Goal: Information Seeking & Learning: Check status

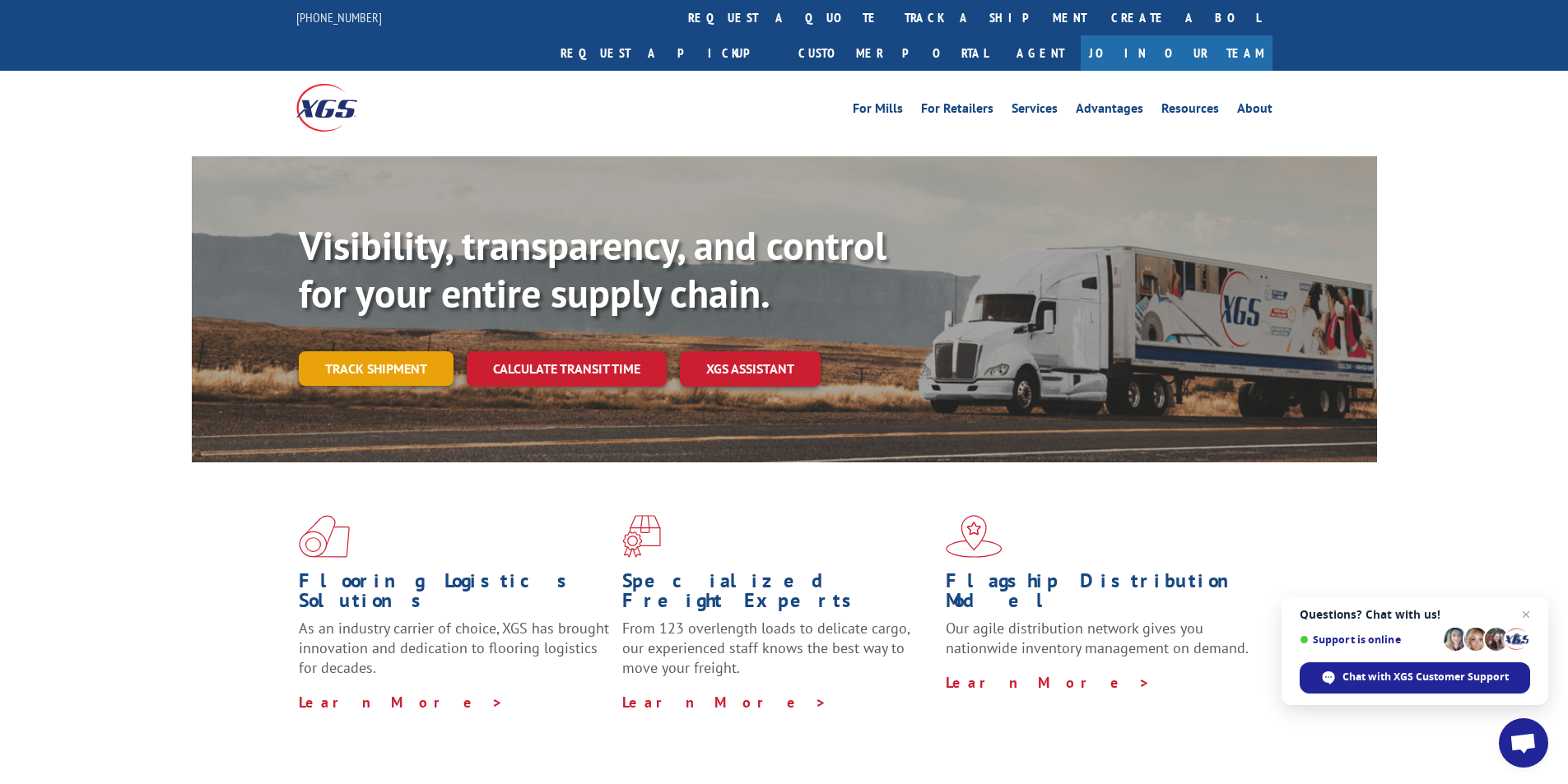
click at [374, 351] on link "Track shipment" at bounding box center [377, 368] width 155 height 35
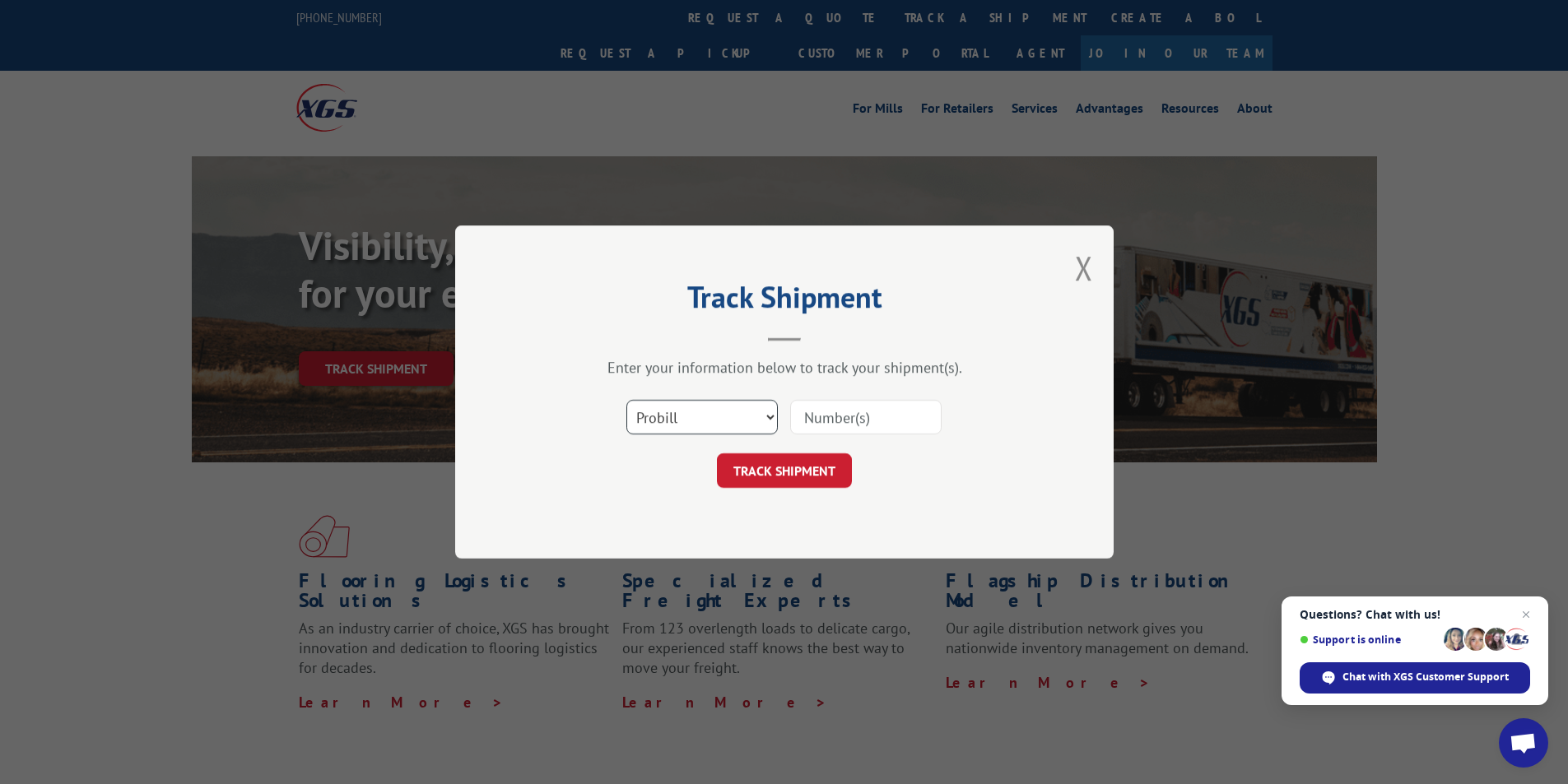
drag, startPoint x: 764, startPoint y: 420, endPoint x: 757, endPoint y: 426, distance: 9.2
click at [764, 420] on select "Select category... Probill BOL PO" at bounding box center [703, 417] width 152 height 35
select select "bol"
click at [627, 400] on select "Select category... Probill BOL PO" at bounding box center [703, 417] width 152 height 35
click at [871, 422] on input at bounding box center [866, 417] width 152 height 35
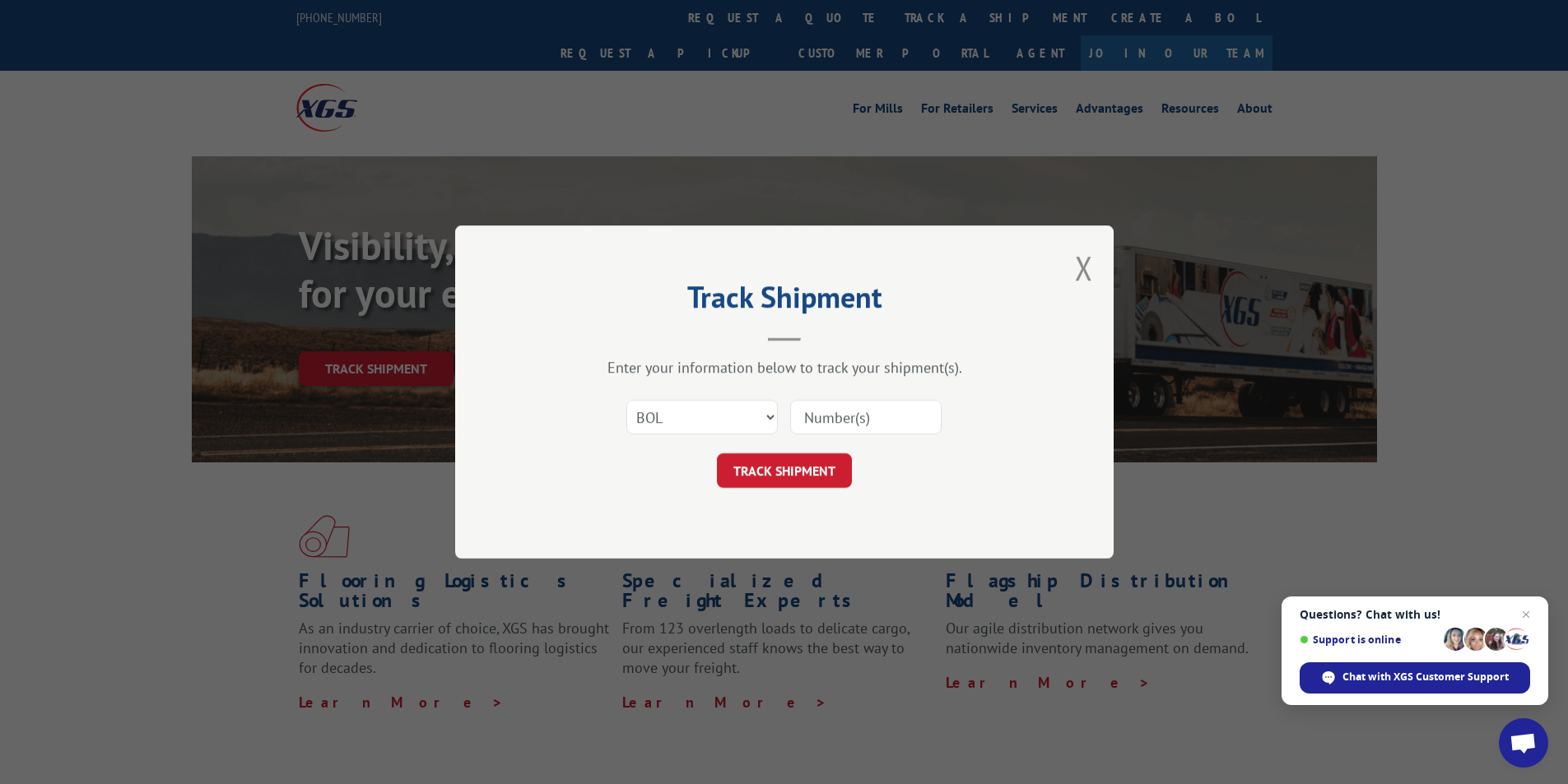
paste input "2841317"
type input "2841317"
click at [837, 470] on button "TRACK SHIPMENT" at bounding box center [784, 470] width 135 height 35
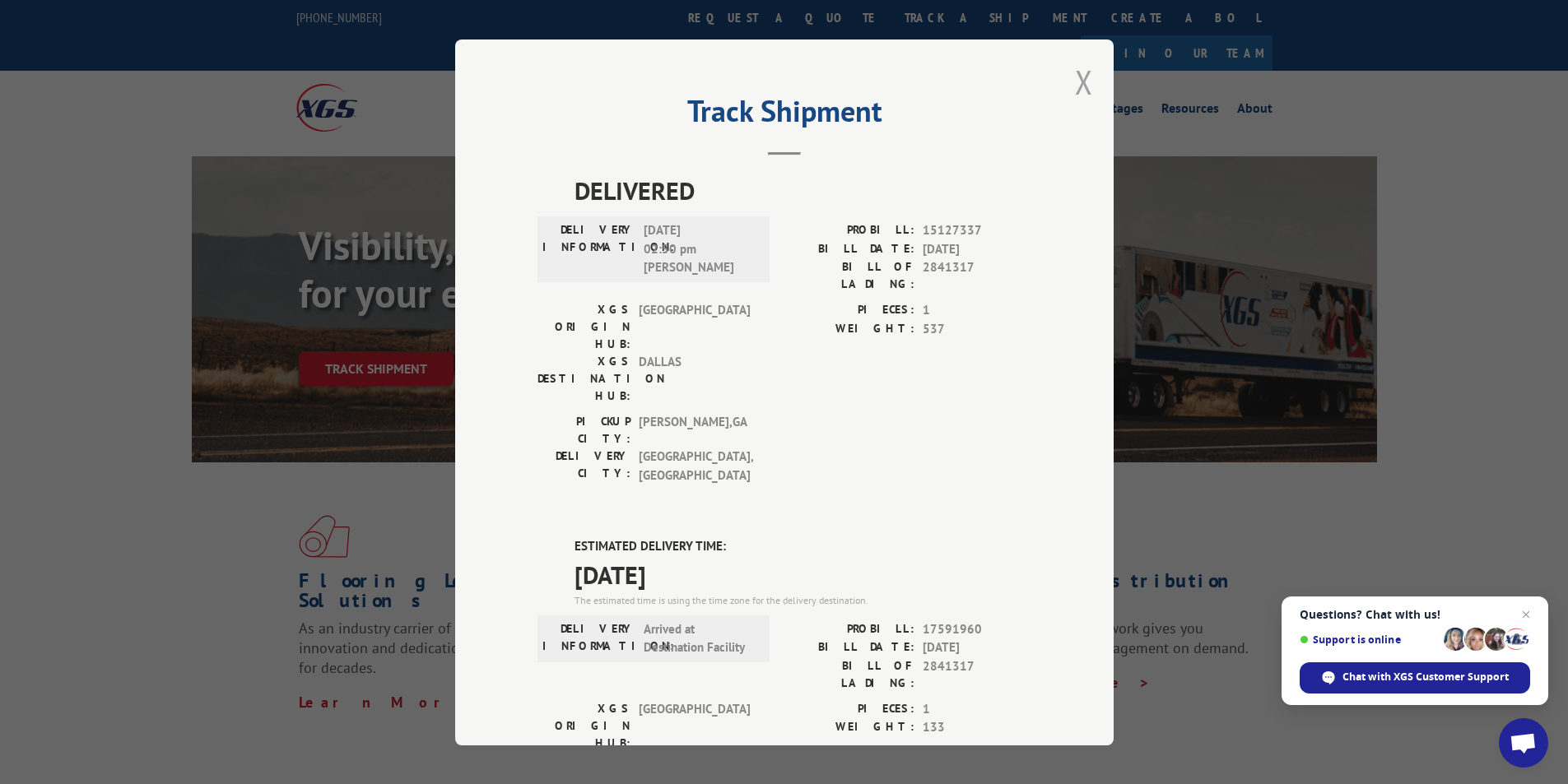
click at [1075, 64] on button "Close modal" at bounding box center [1083, 82] width 18 height 44
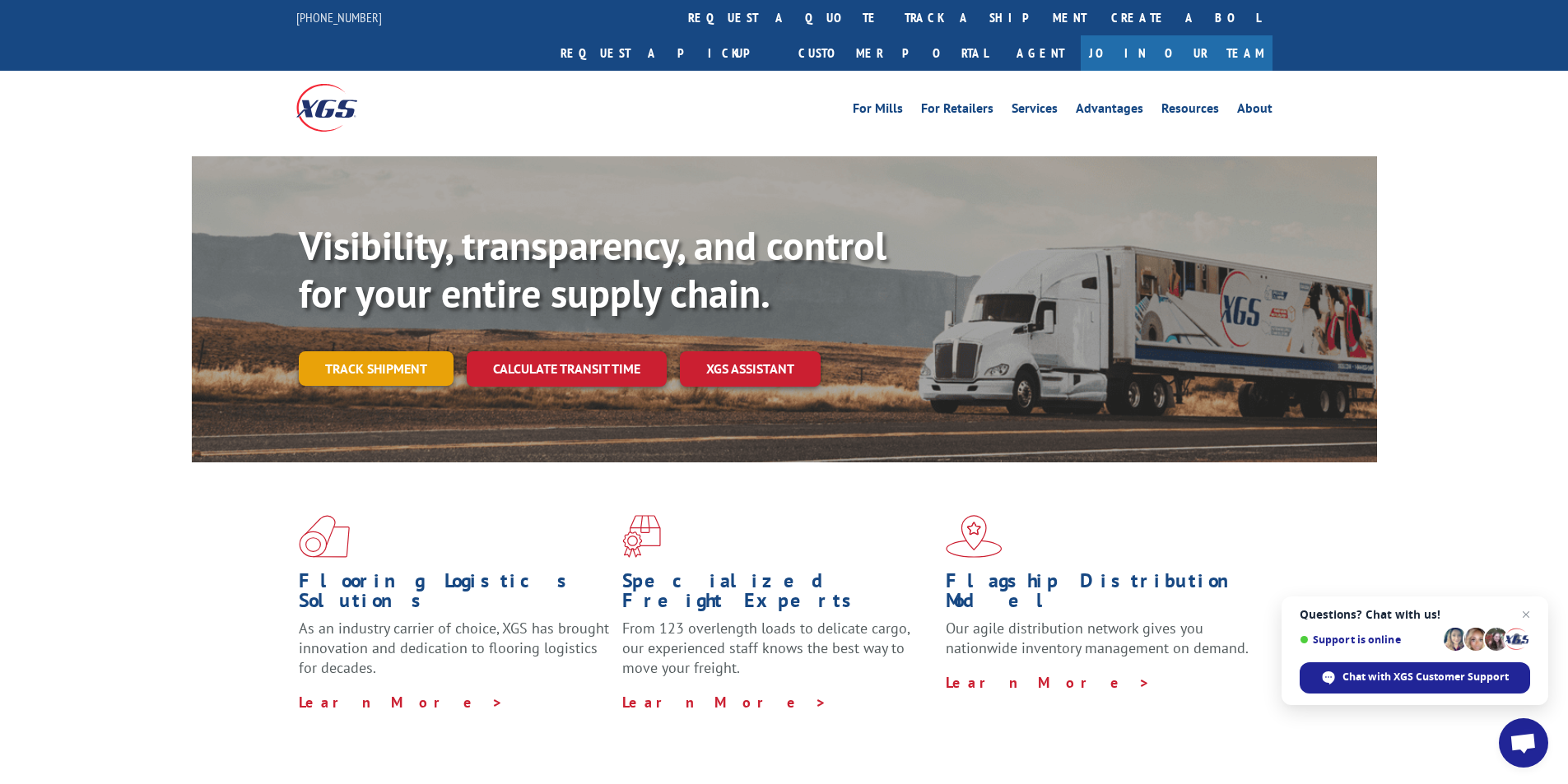
click at [320, 351] on link "Track shipment" at bounding box center [377, 368] width 155 height 35
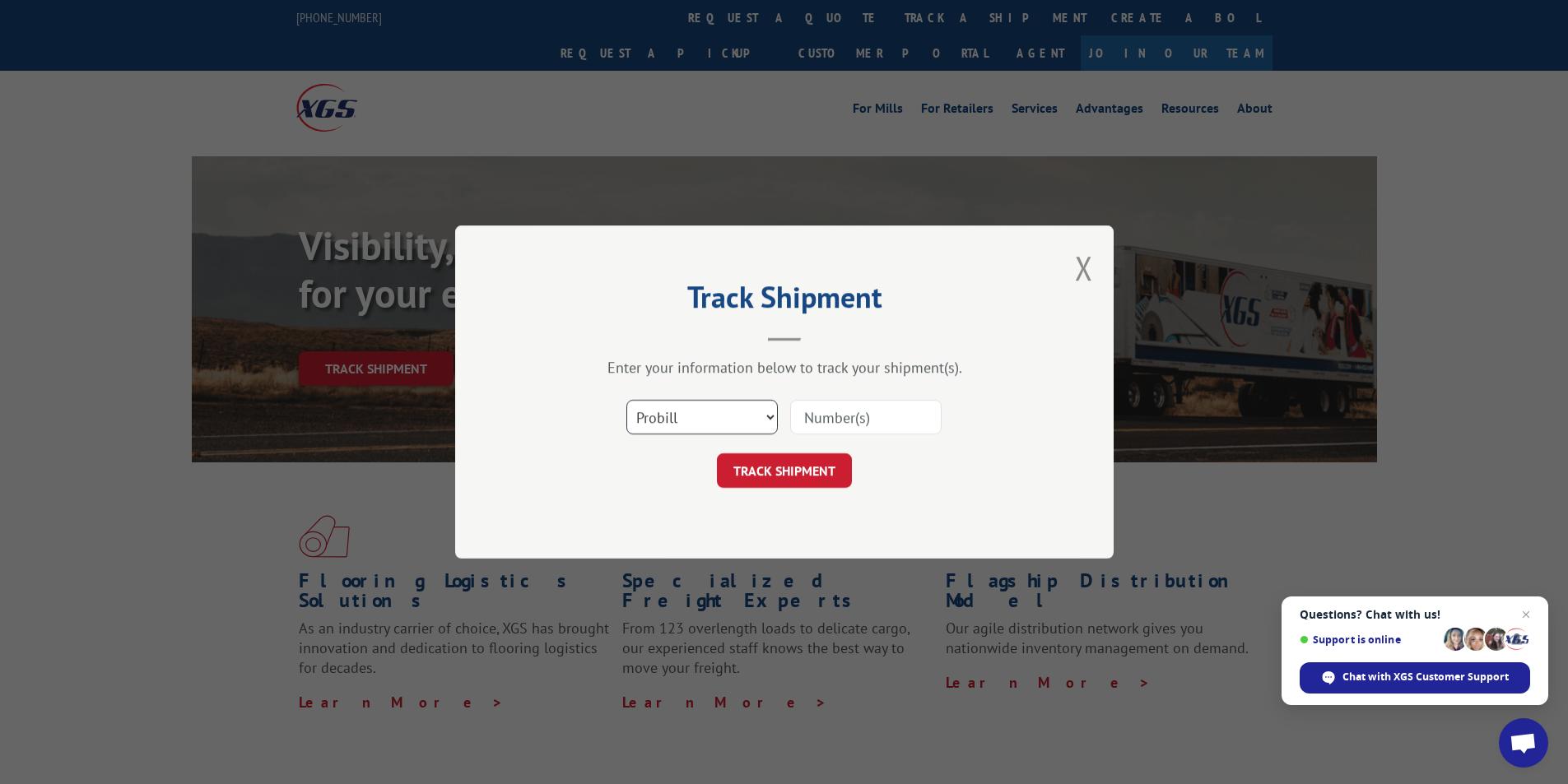
click at [738, 414] on select "Select category... Probill BOL PO" at bounding box center [703, 417] width 152 height 35
select select "bol"
click at [627, 400] on select "Select category... Probill BOL PO" at bounding box center [703, 417] width 152 height 35
drag, startPoint x: 899, startPoint y: 443, endPoint x: 893, endPoint y: 416, distance: 27.7
click at [898, 440] on div "Select category... Probill BOL PO" at bounding box center [784, 417] width 494 height 54
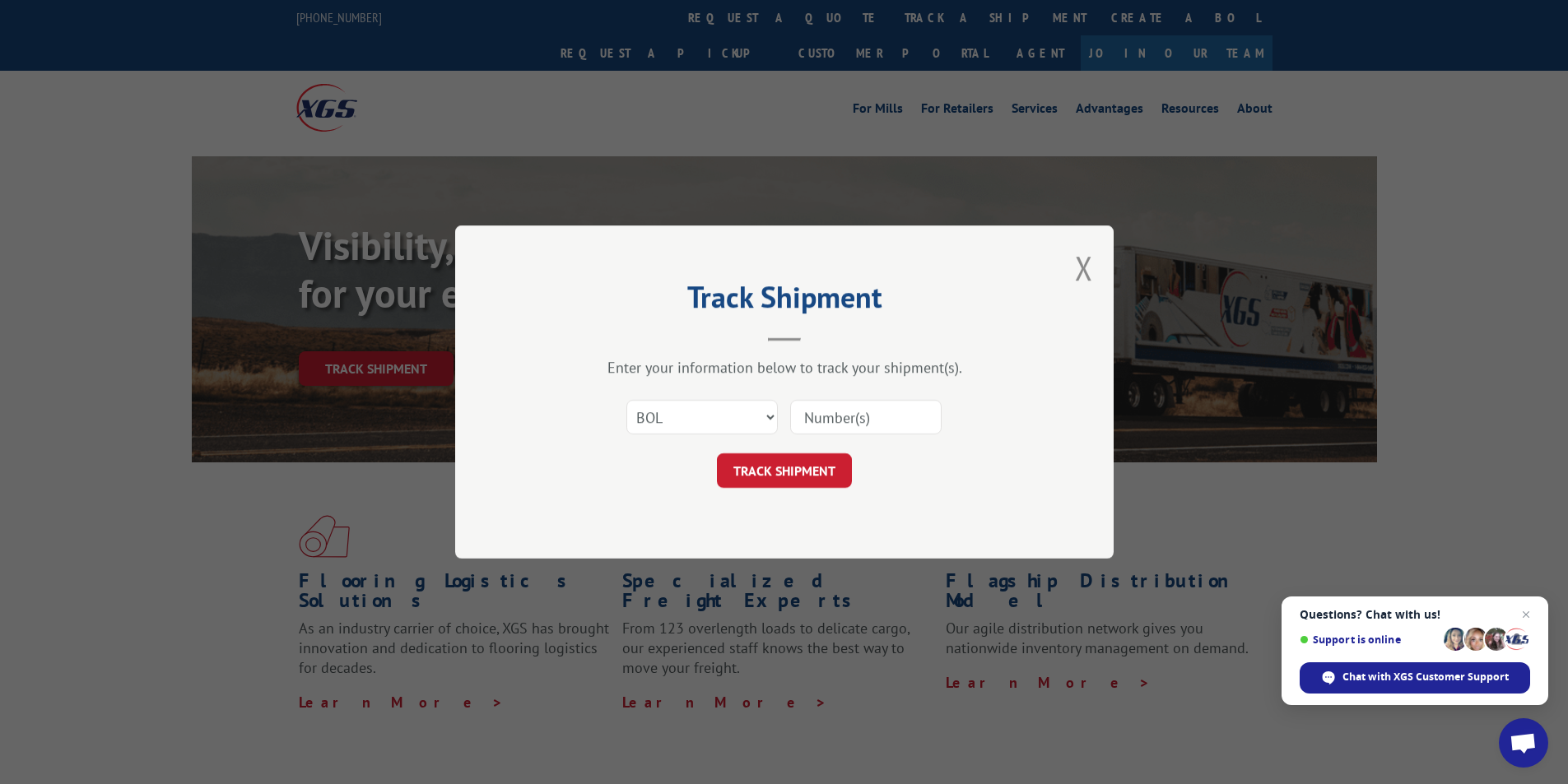
click at [893, 416] on input at bounding box center [866, 417] width 152 height 35
paste input "2846595"
type input "2846595"
click at [793, 466] on button "TRACK SHIPMENT" at bounding box center [784, 470] width 135 height 35
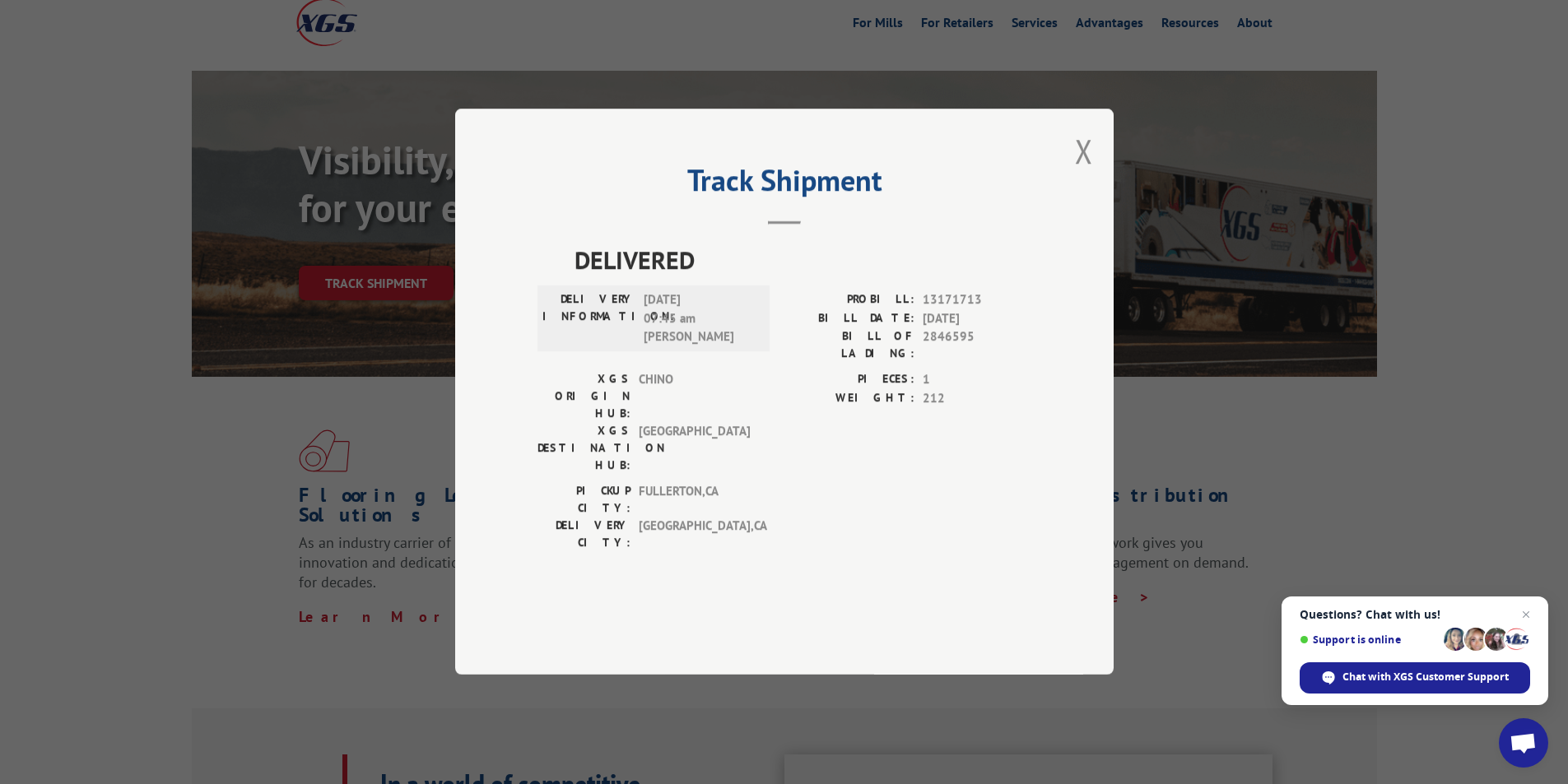
scroll to position [82, 0]
drag, startPoint x: 1086, startPoint y: 199, endPoint x: 954, endPoint y: 166, distance: 136.1
click at [1086, 172] on button "Close modal" at bounding box center [1083, 151] width 18 height 44
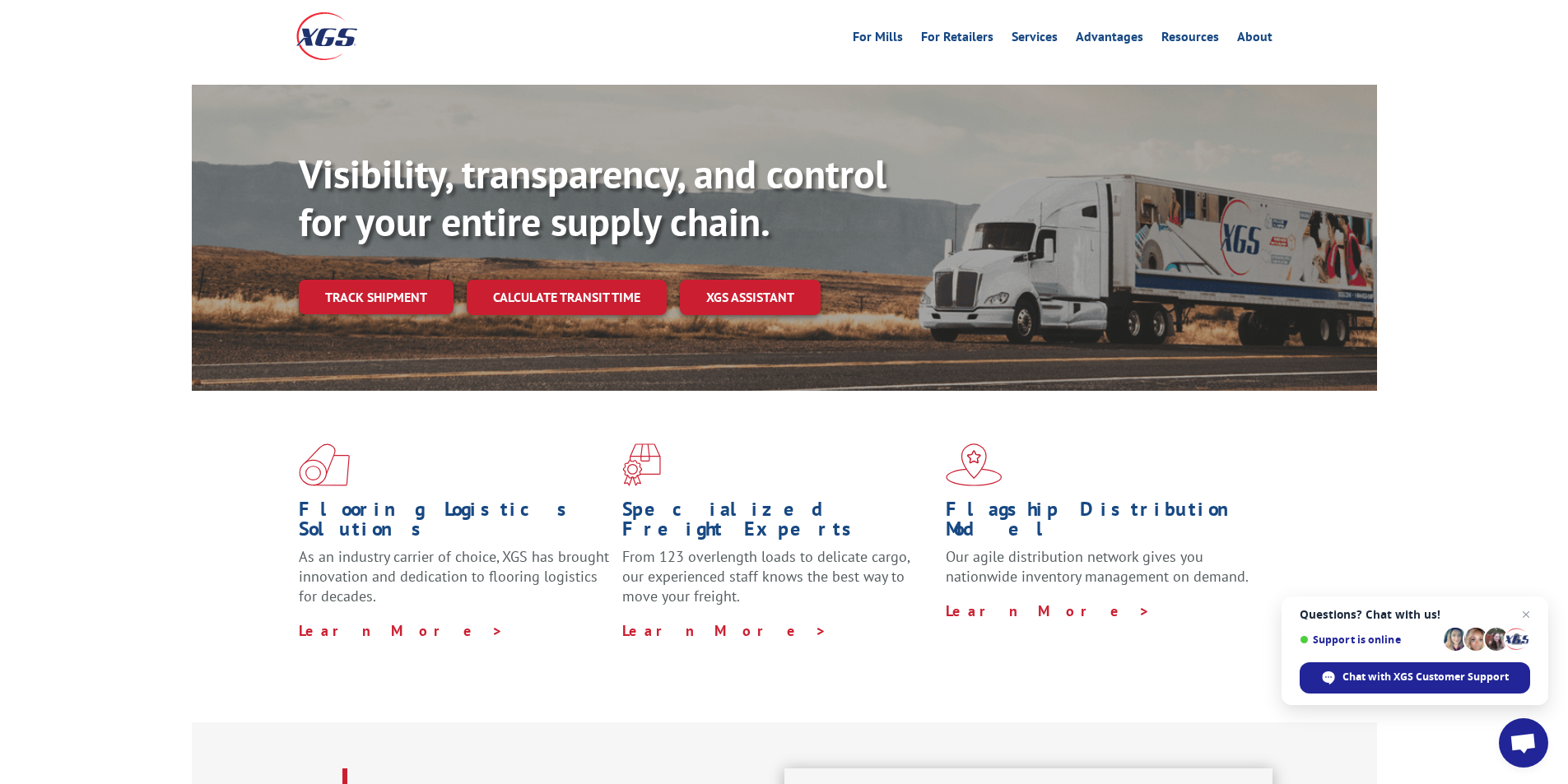
scroll to position [0, 0]
